Goal: Task Accomplishment & Management: Use online tool/utility

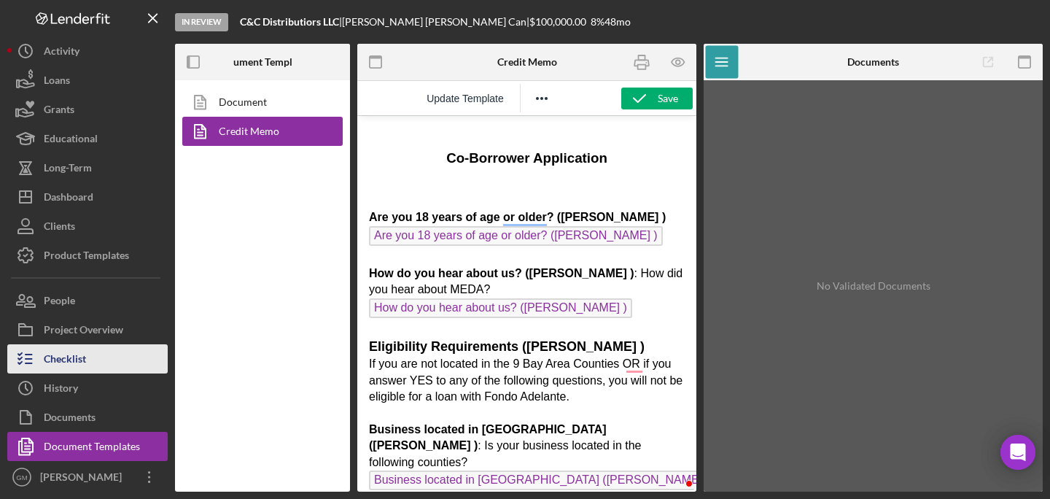
click at [71, 363] on div "Checklist" at bounding box center [65, 360] width 42 height 33
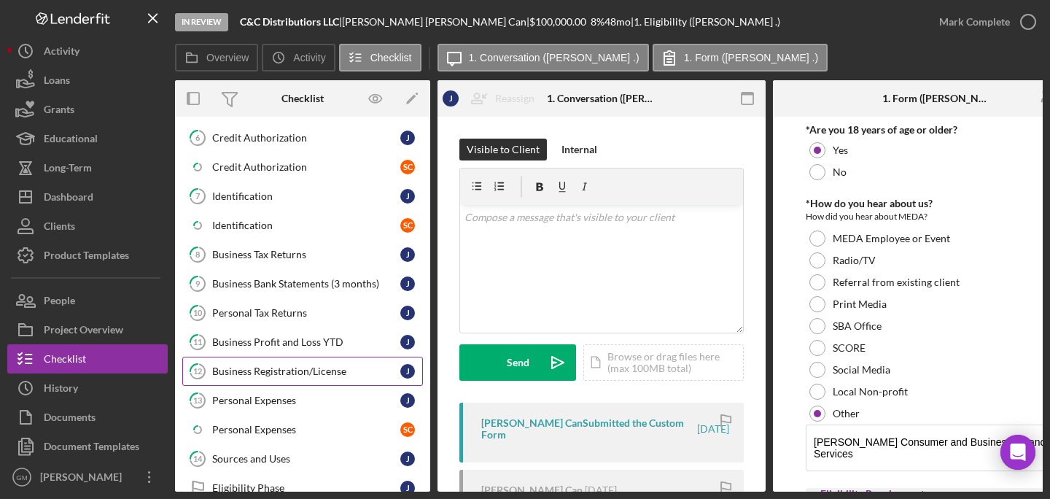
scroll to position [300, 0]
